Goal: Task Accomplishment & Management: Use online tool/utility

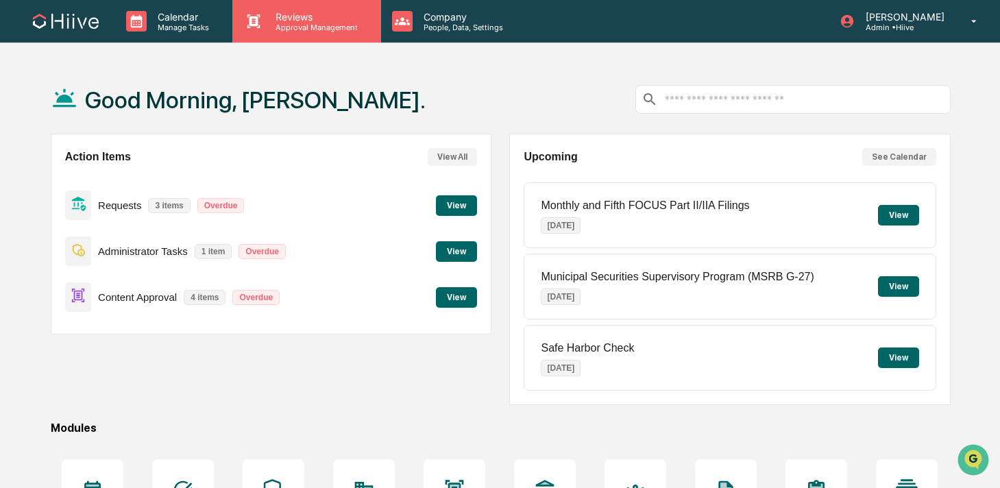
click at [288, 19] on p "Reviews" at bounding box center [315, 17] width 100 height 12
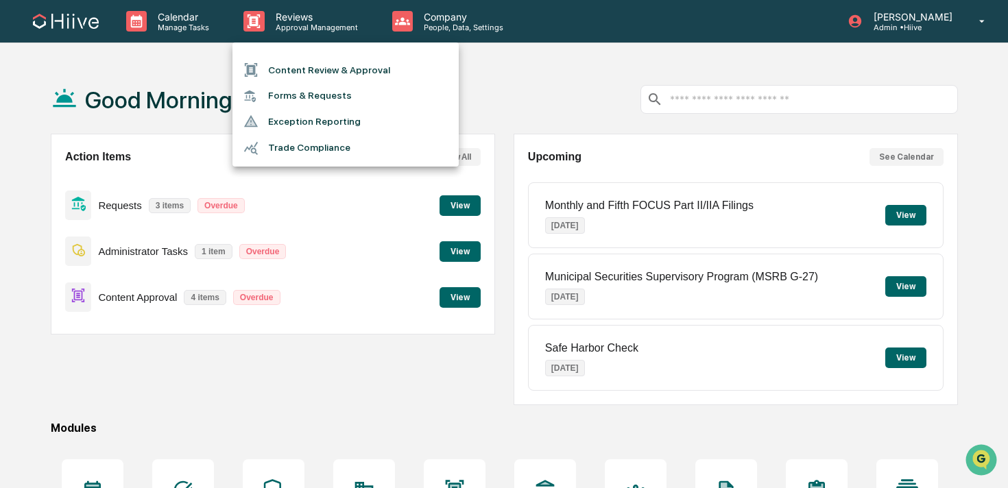
click at [182, 19] on div at bounding box center [504, 244] width 1008 height 488
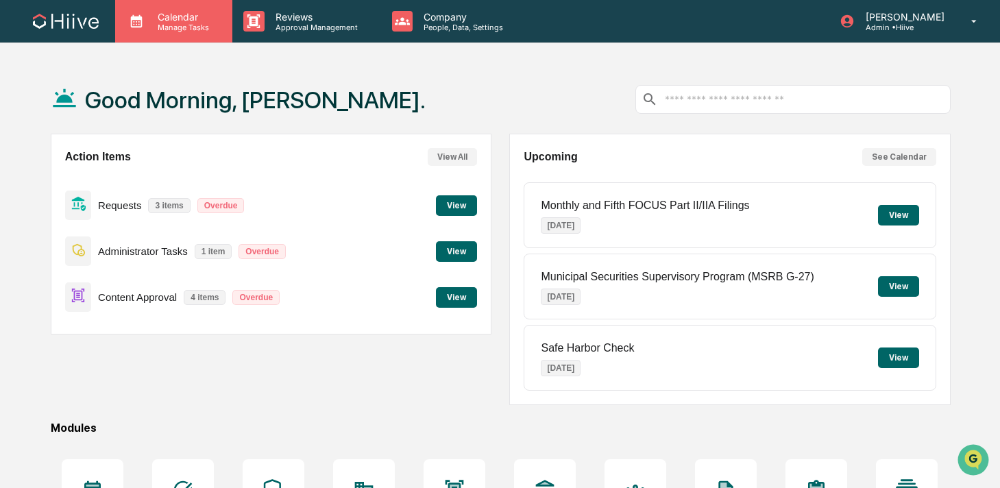
click at [153, 22] on p "Calendar" at bounding box center [181, 17] width 69 height 12
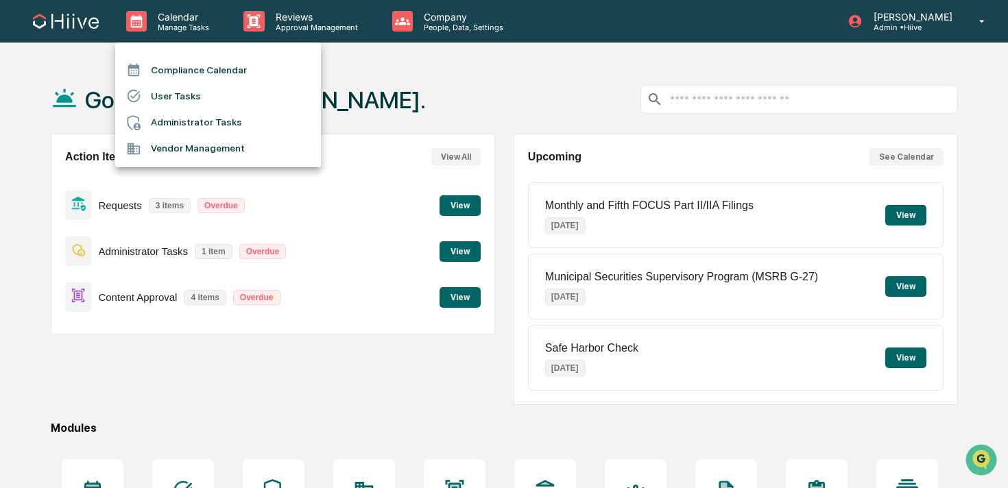
click at [265, 62] on li "Compliance Calendar" at bounding box center [218, 70] width 206 height 26
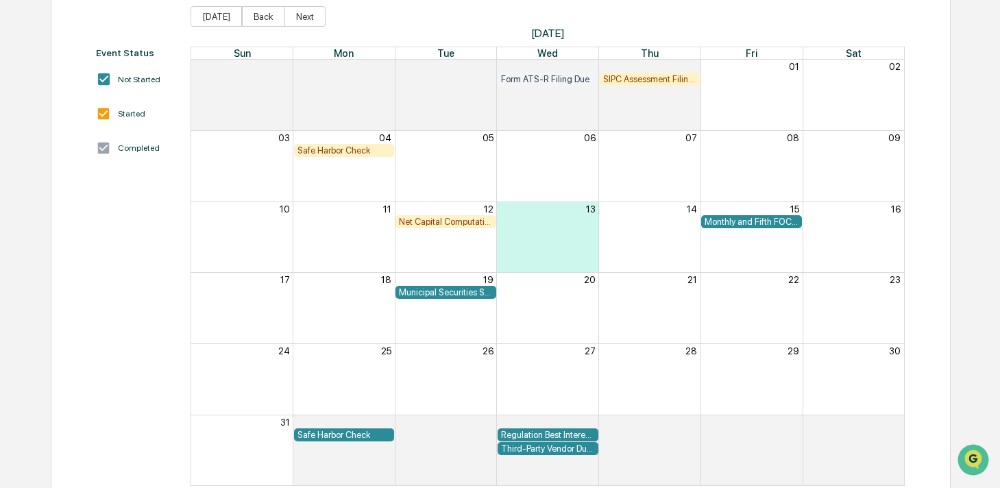
scroll to position [157, 0]
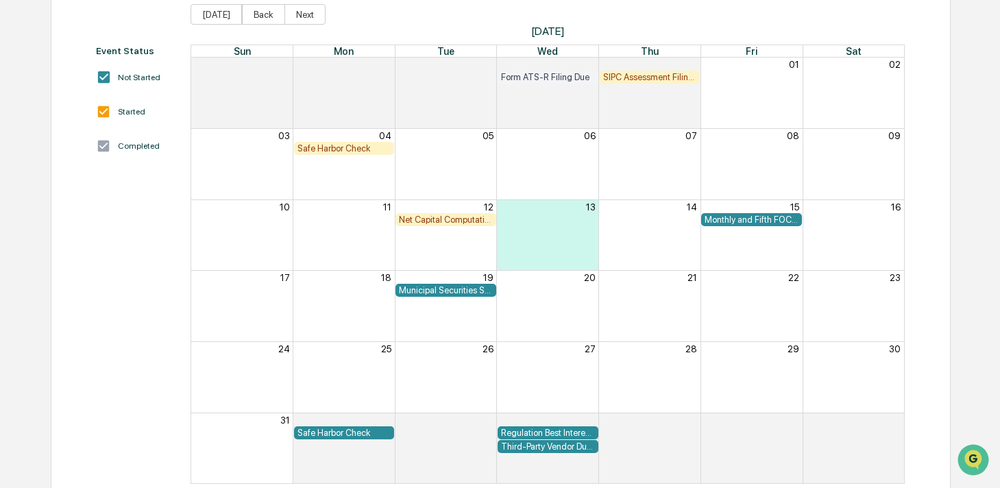
click at [324, 433] on div "Safe Harbor Check" at bounding box center [345, 433] width 94 height 10
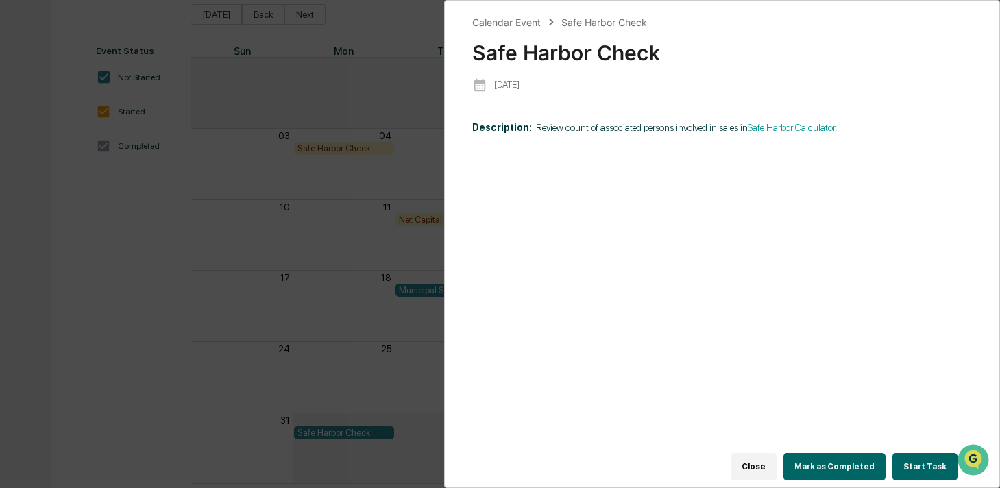
click at [332, 389] on div "Calendar Event Safe Harbor Check Safe Harbor Check [DATE] Description: Review c…" at bounding box center [500, 244] width 1000 height 488
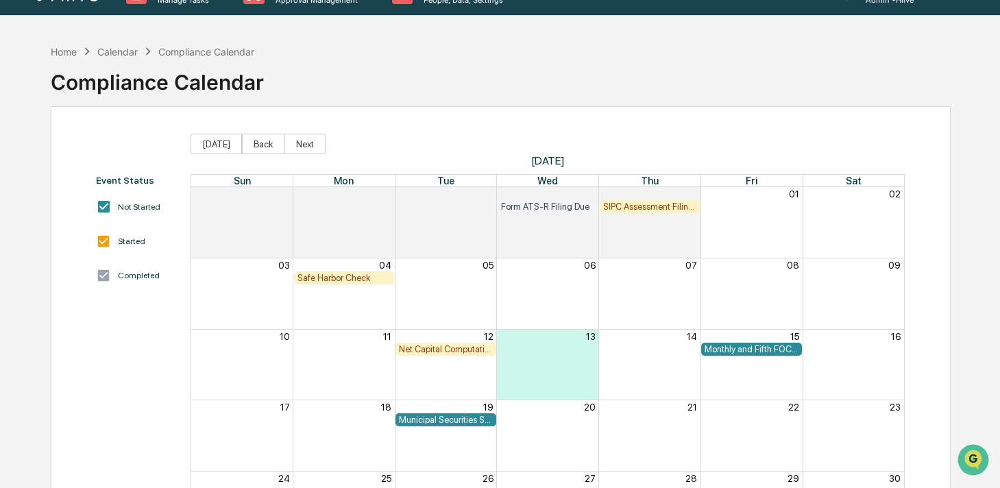
scroll to position [1, 0]
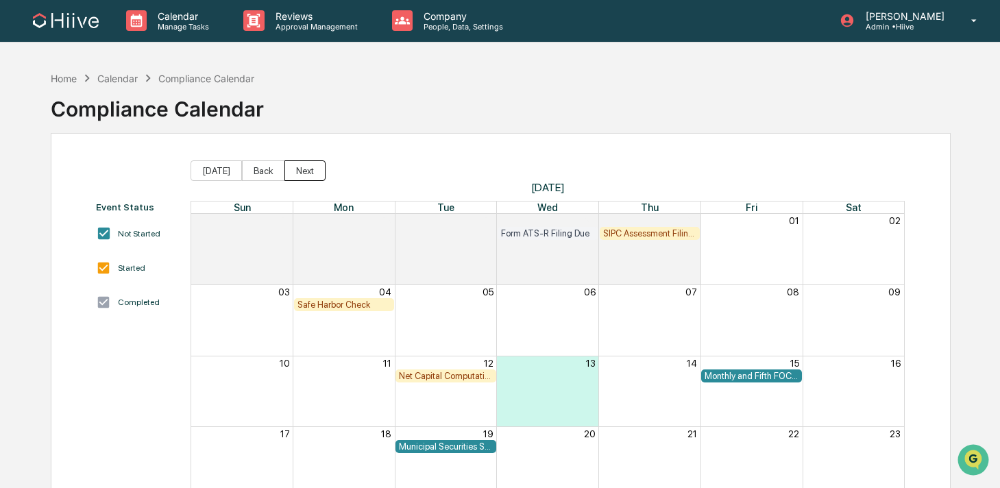
click at [296, 169] on button "Next" at bounding box center [305, 170] width 41 height 21
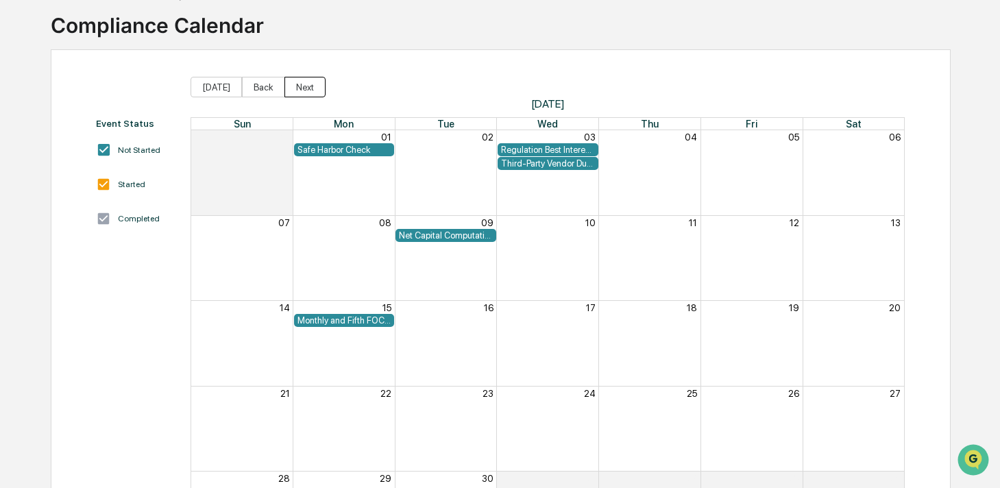
scroll to position [93, 0]
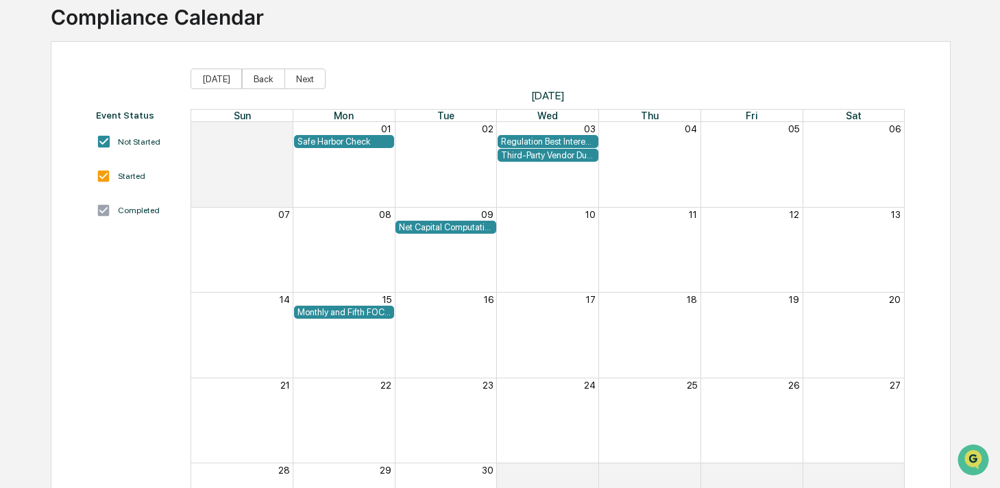
click at [424, 227] on div "Net Capital Computation & Review" at bounding box center [446, 227] width 94 height 10
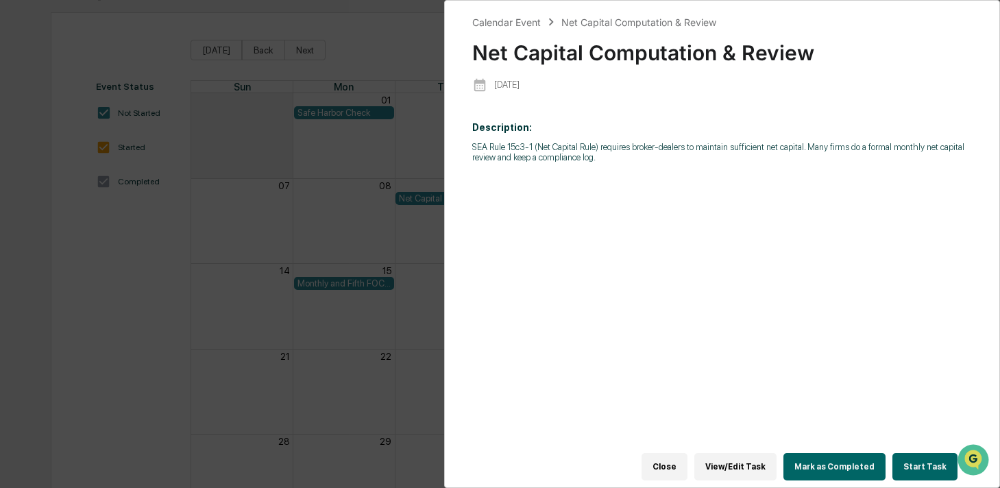
scroll to position [125, 0]
click at [711, 459] on button "View/Edit Task" at bounding box center [736, 466] width 82 height 27
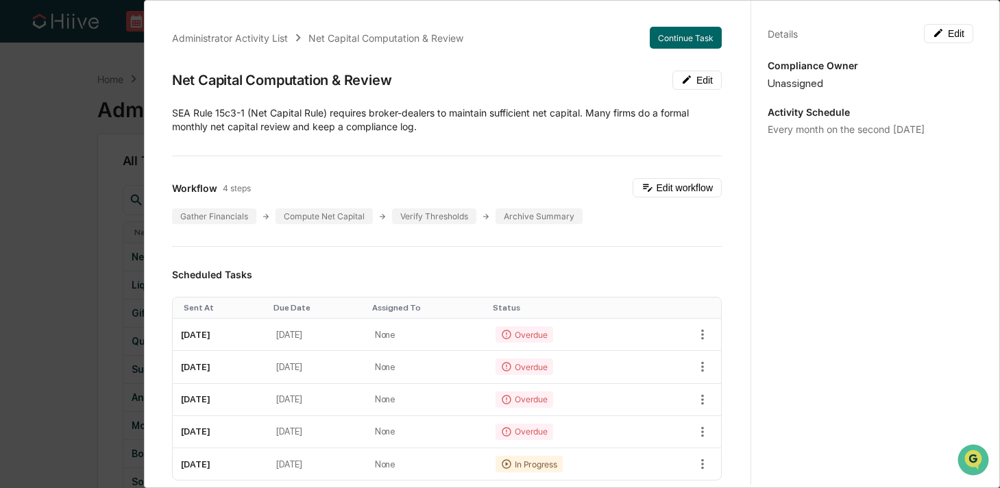
click at [36, 204] on div "Administrator Activity List Net Capital Computation & Review Continue Task Net …" at bounding box center [500, 244] width 1000 height 488
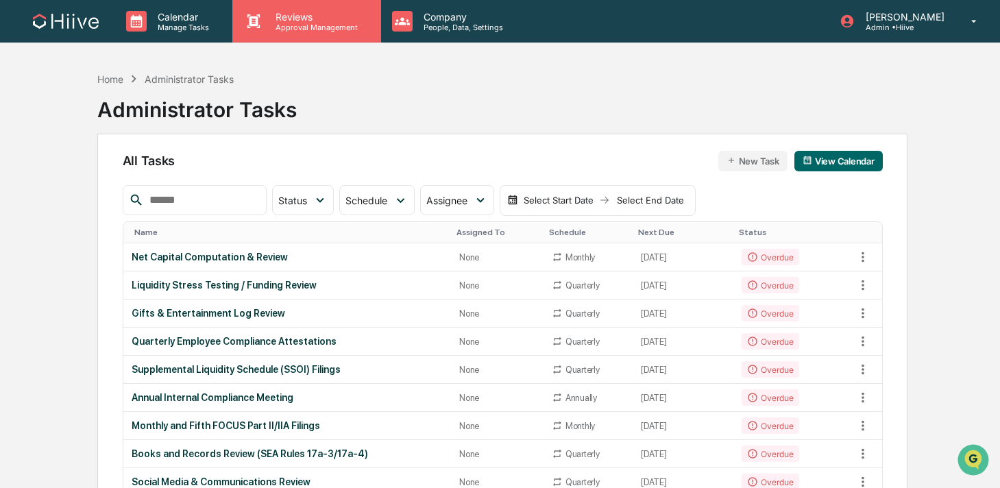
click at [312, 27] on p "Approval Management" at bounding box center [315, 28] width 100 height 10
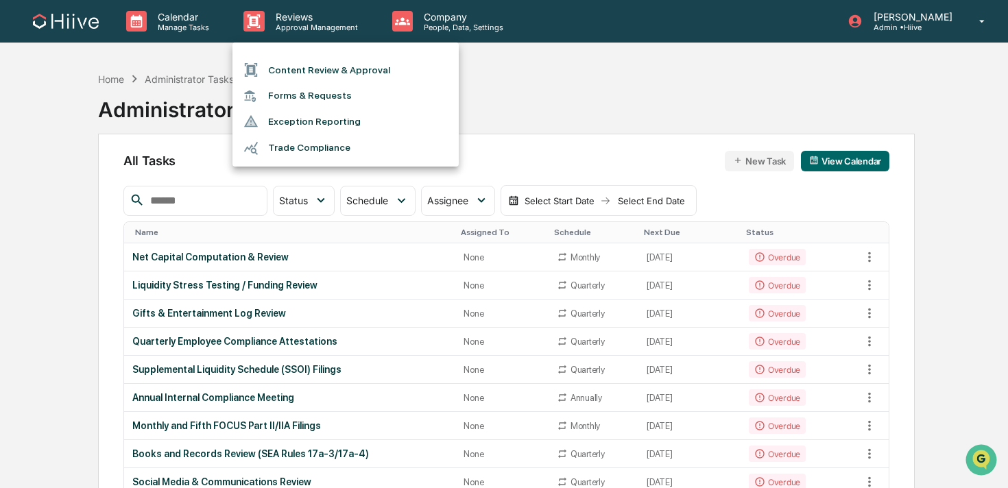
click at [425, 29] on div at bounding box center [504, 244] width 1008 height 488
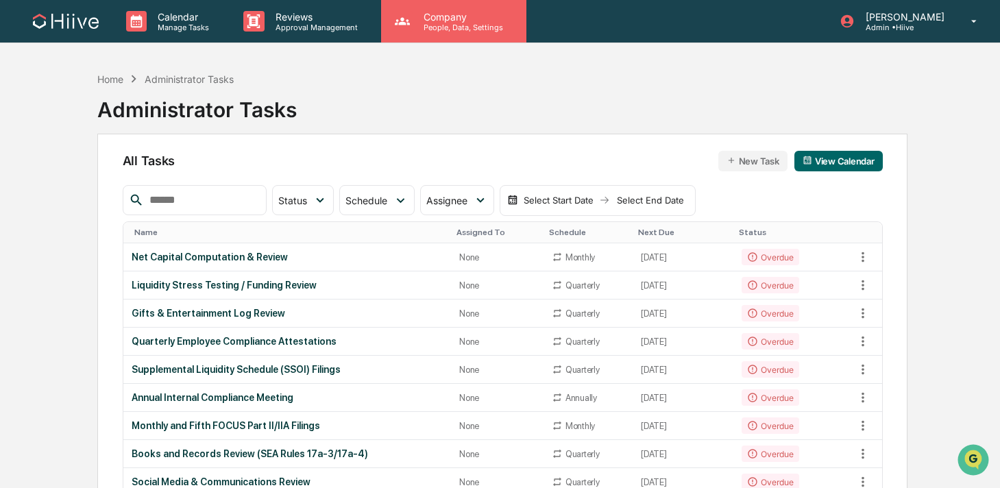
click at [426, 27] on p "People, Data, Settings" at bounding box center [461, 28] width 97 height 10
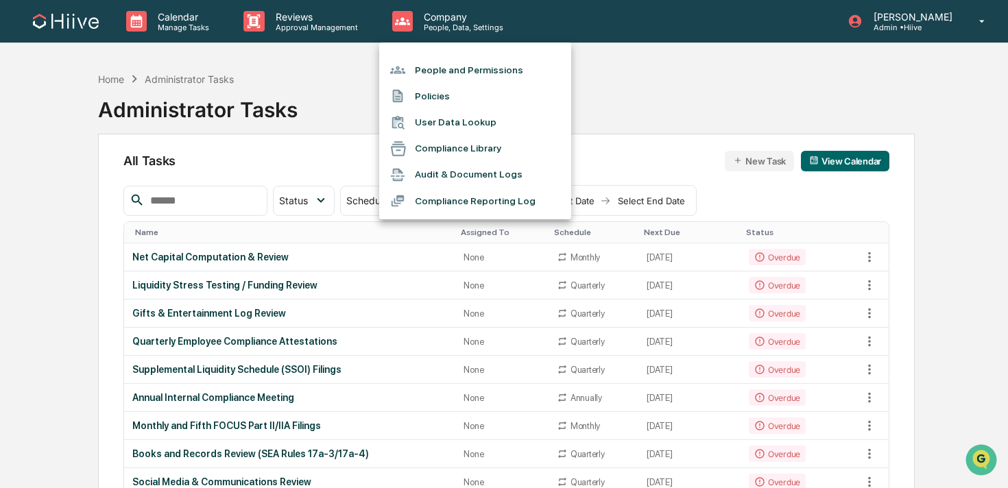
click at [304, 30] on div at bounding box center [504, 244] width 1008 height 488
